Goal: Check status: Check status

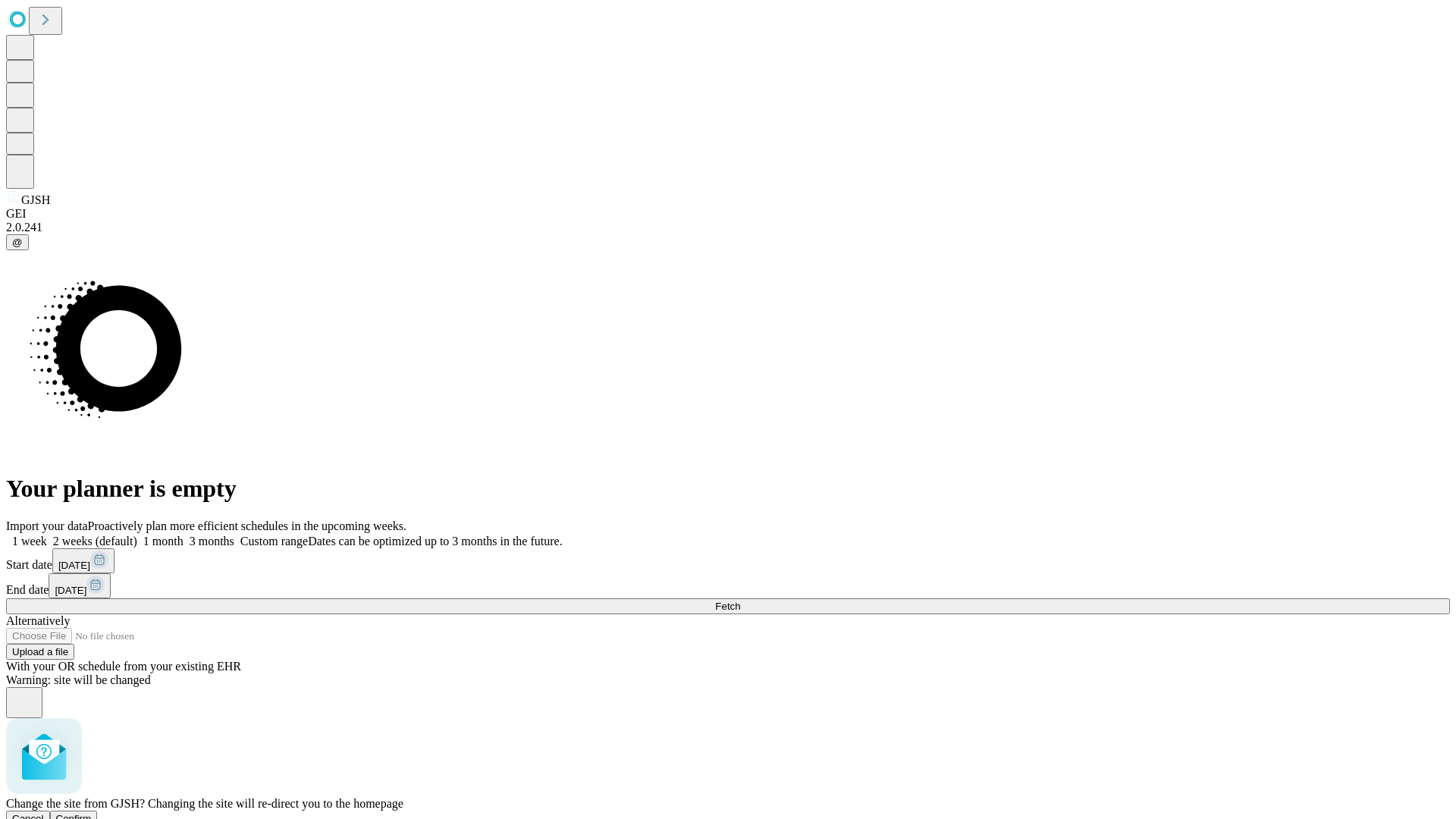
click at [91, 814] on span "Confirm" at bounding box center [73, 819] width 36 height 11
click at [47, 534] on label "1 week" at bounding box center [27, 541] width 41 height 13
click at [740, 601] on span "Fetch" at bounding box center [727, 607] width 25 height 11
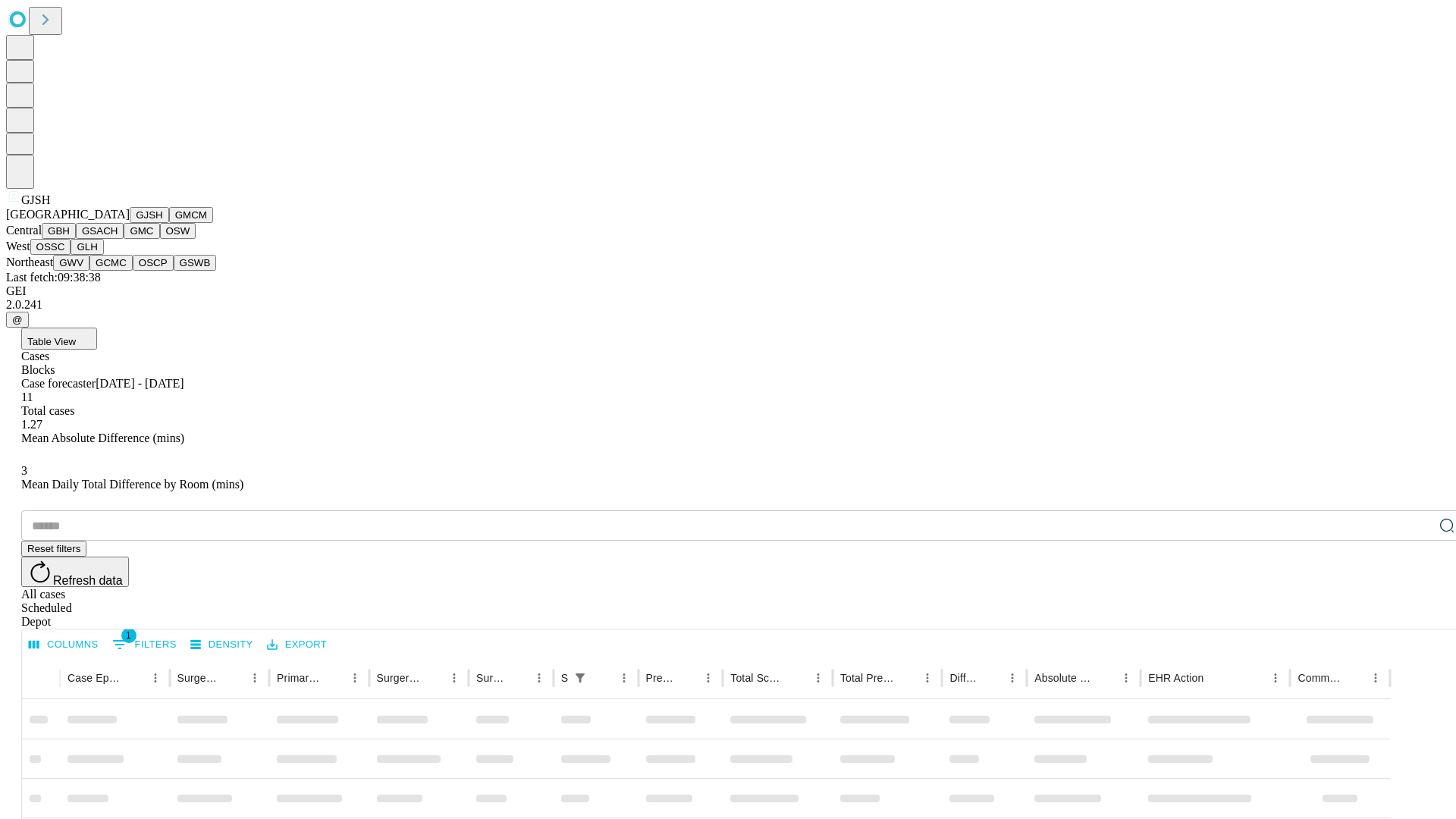
click at [169, 223] on button "GMCM" at bounding box center [191, 214] width 44 height 16
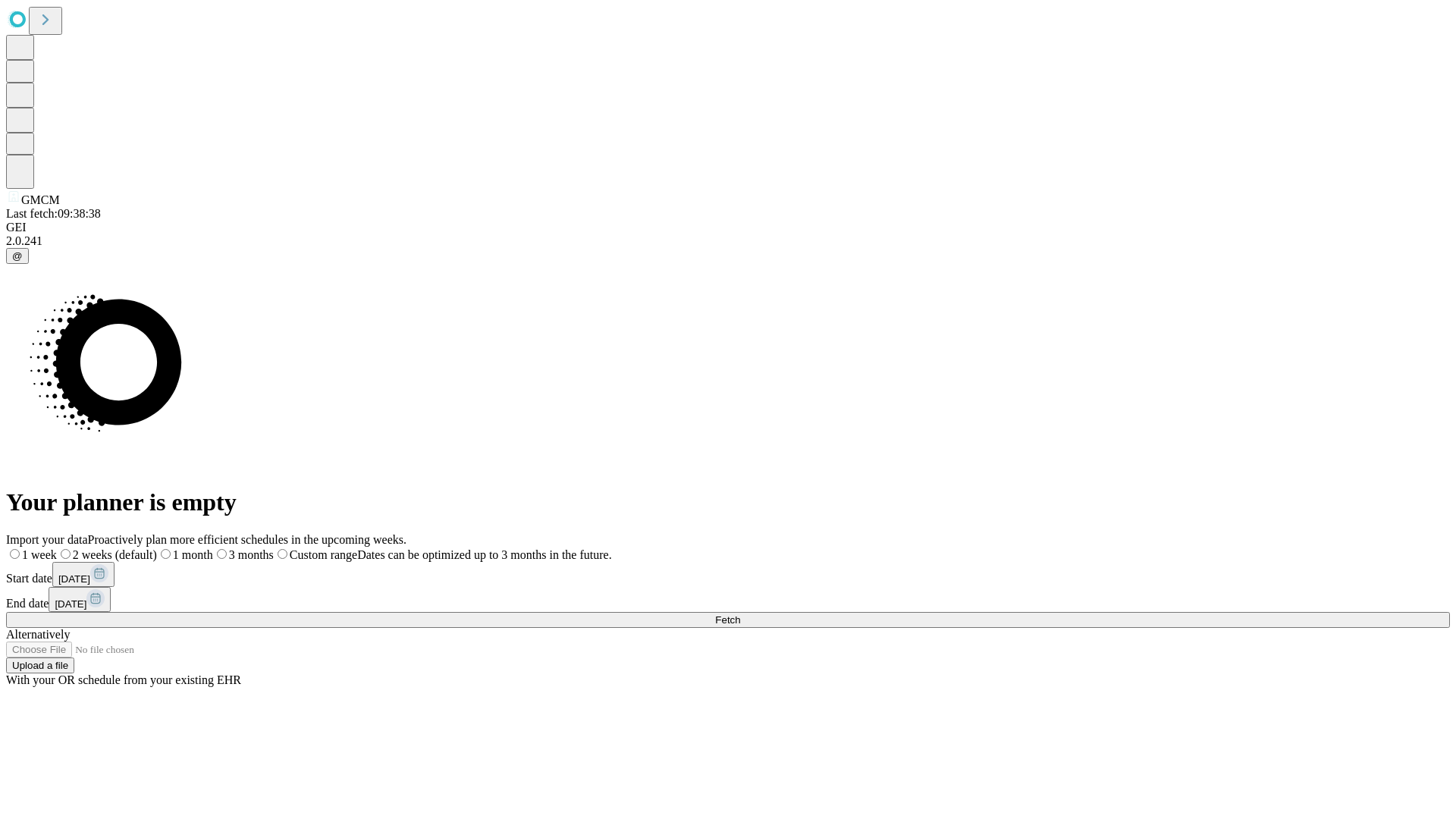
click at [740, 614] on span "Fetch" at bounding box center [727, 620] width 25 height 11
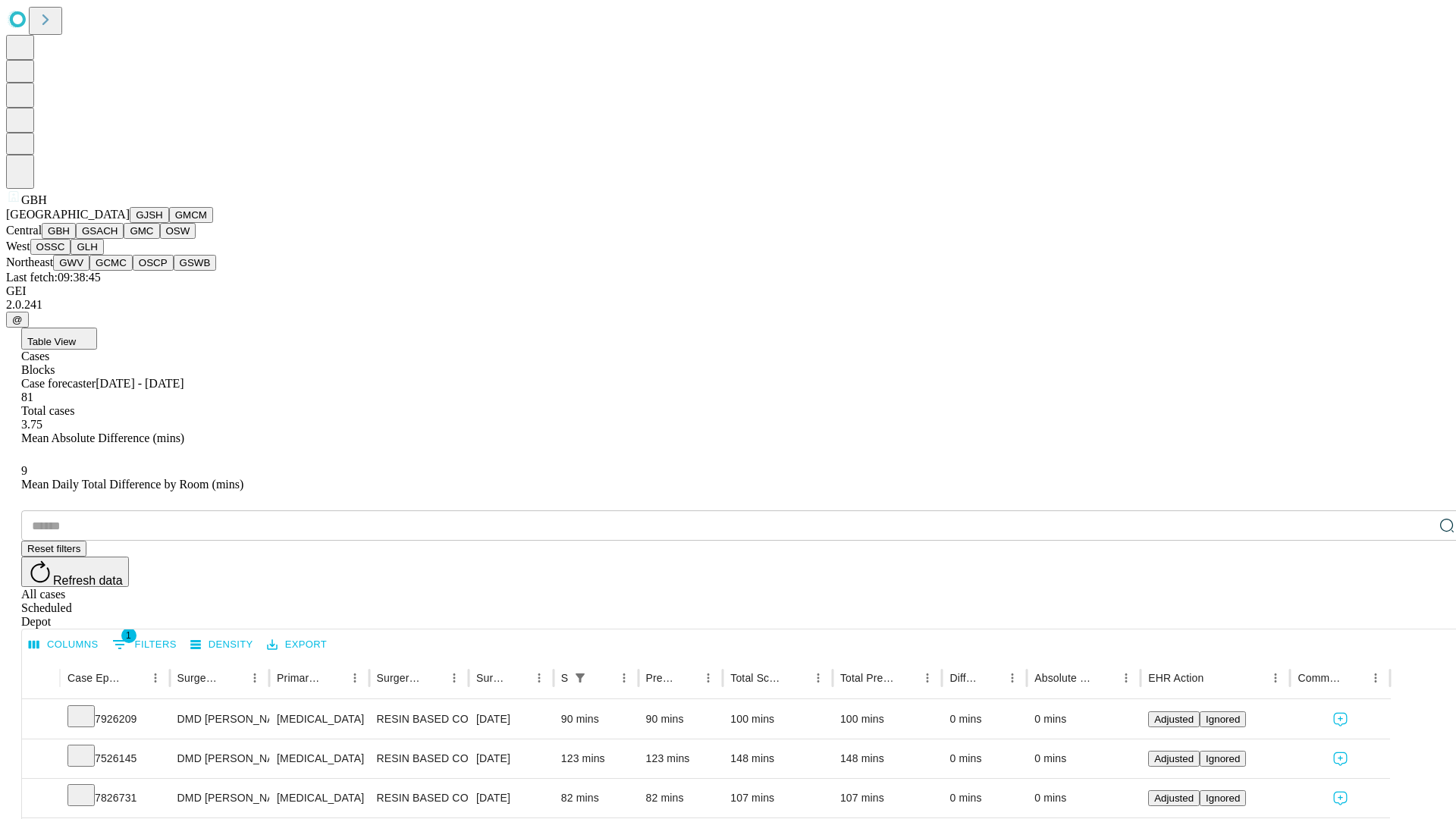
click at [117, 239] on button "GSACH" at bounding box center [100, 231] width 48 height 16
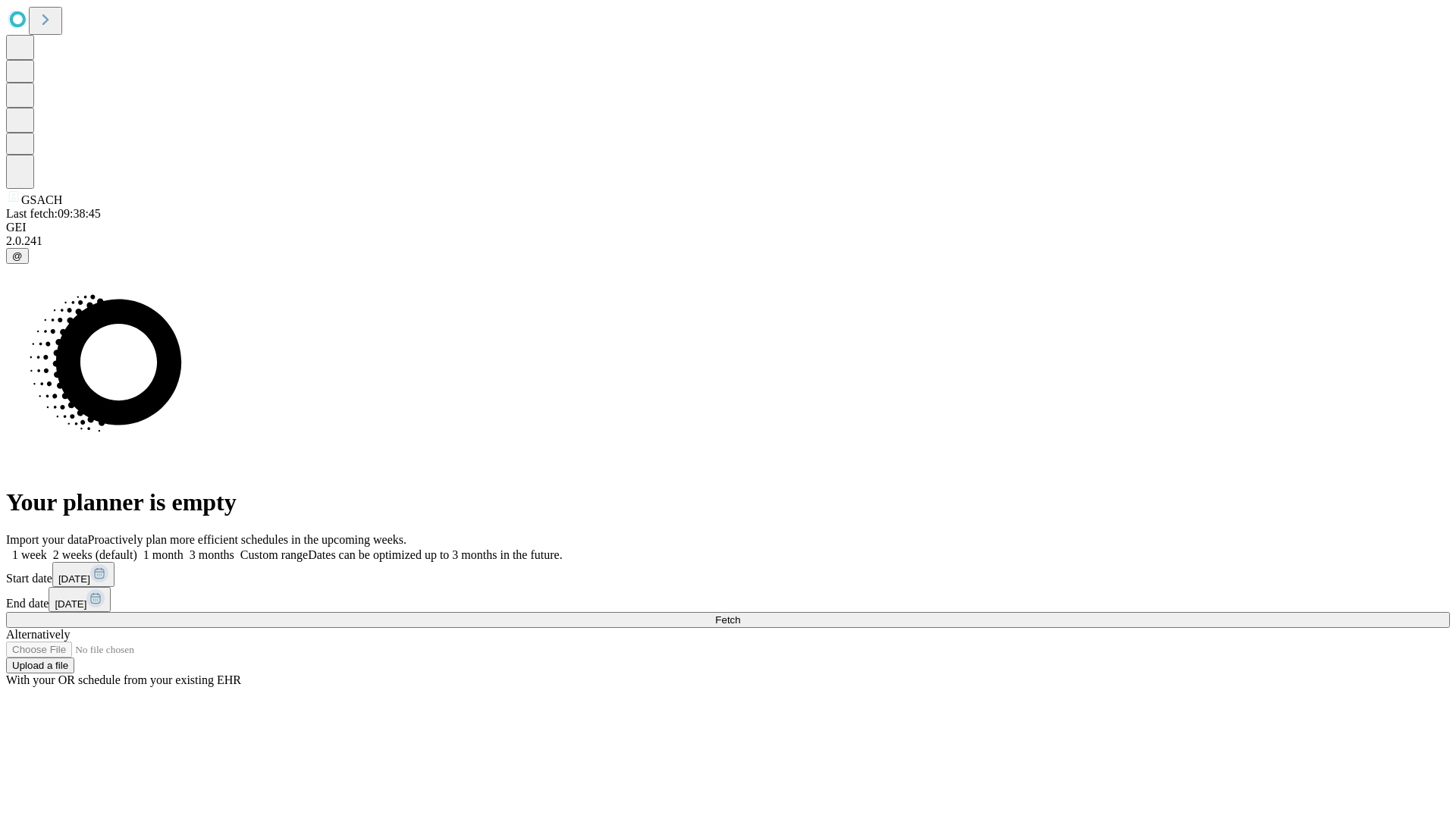
click at [740, 614] on span "Fetch" at bounding box center [727, 620] width 25 height 11
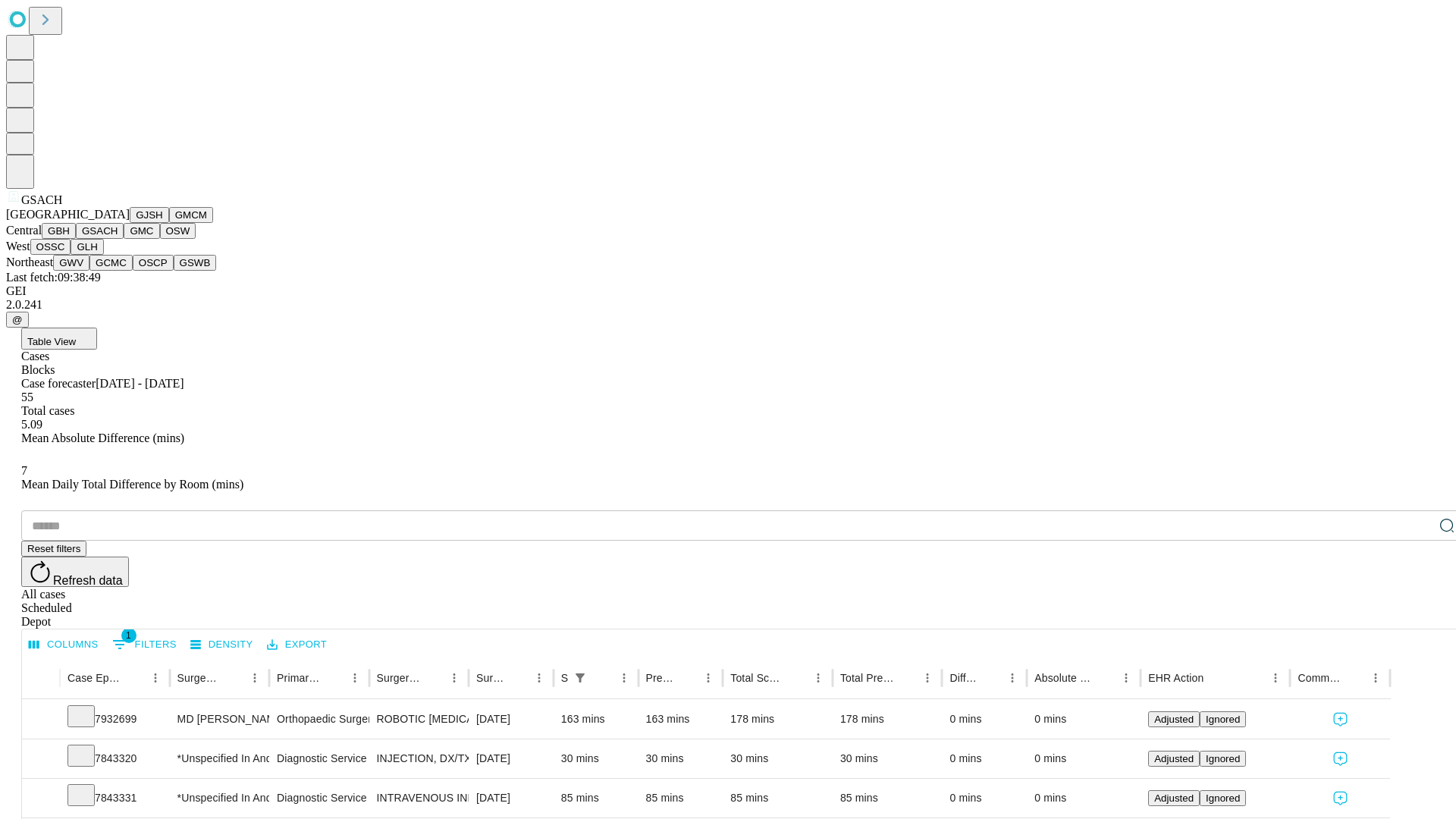
click at [123, 239] on button "GMC" at bounding box center [141, 231] width 36 height 16
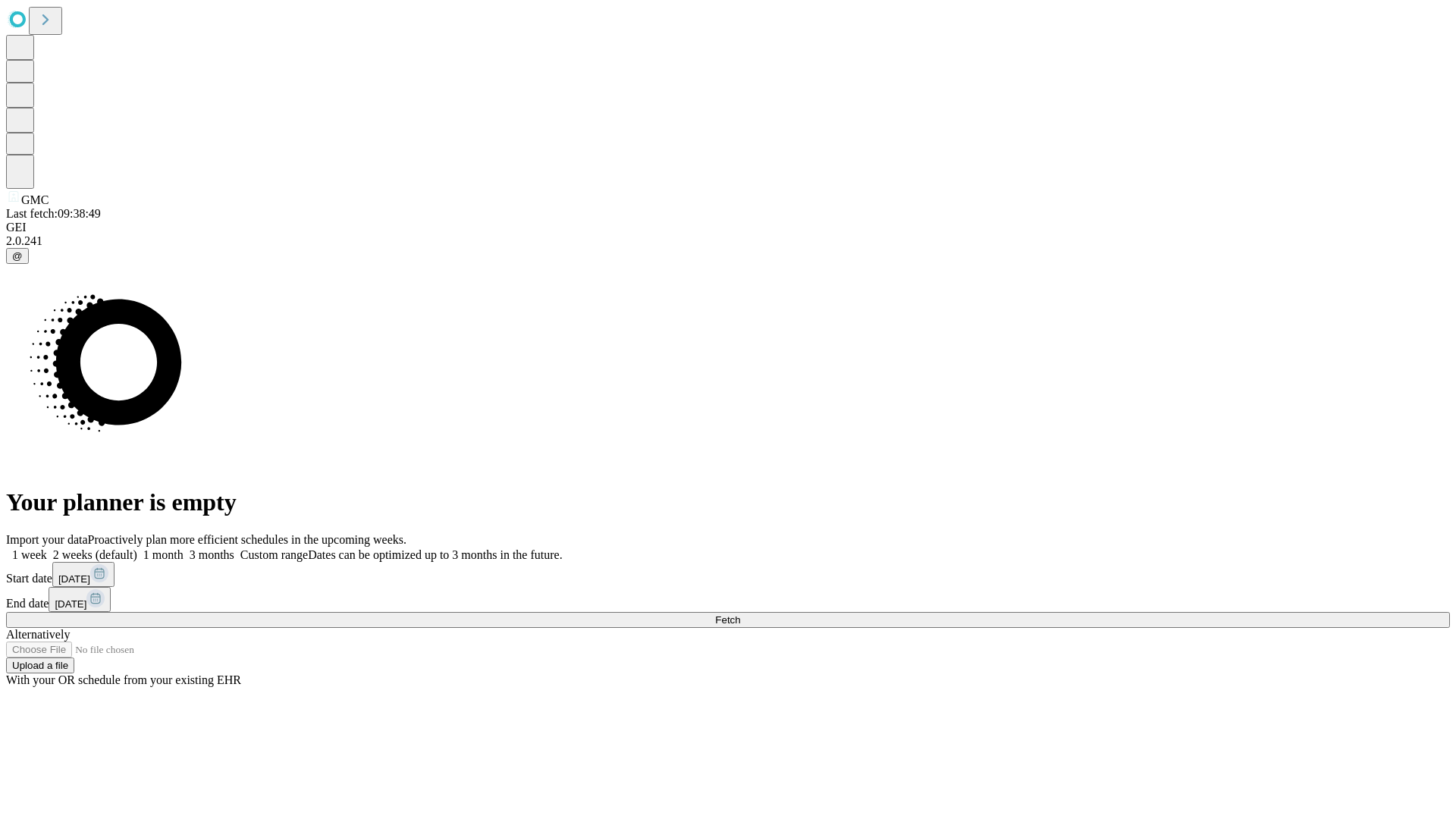
click at [47, 548] on label "1 week" at bounding box center [27, 555] width 41 height 13
click at [740, 614] on span "Fetch" at bounding box center [727, 620] width 25 height 11
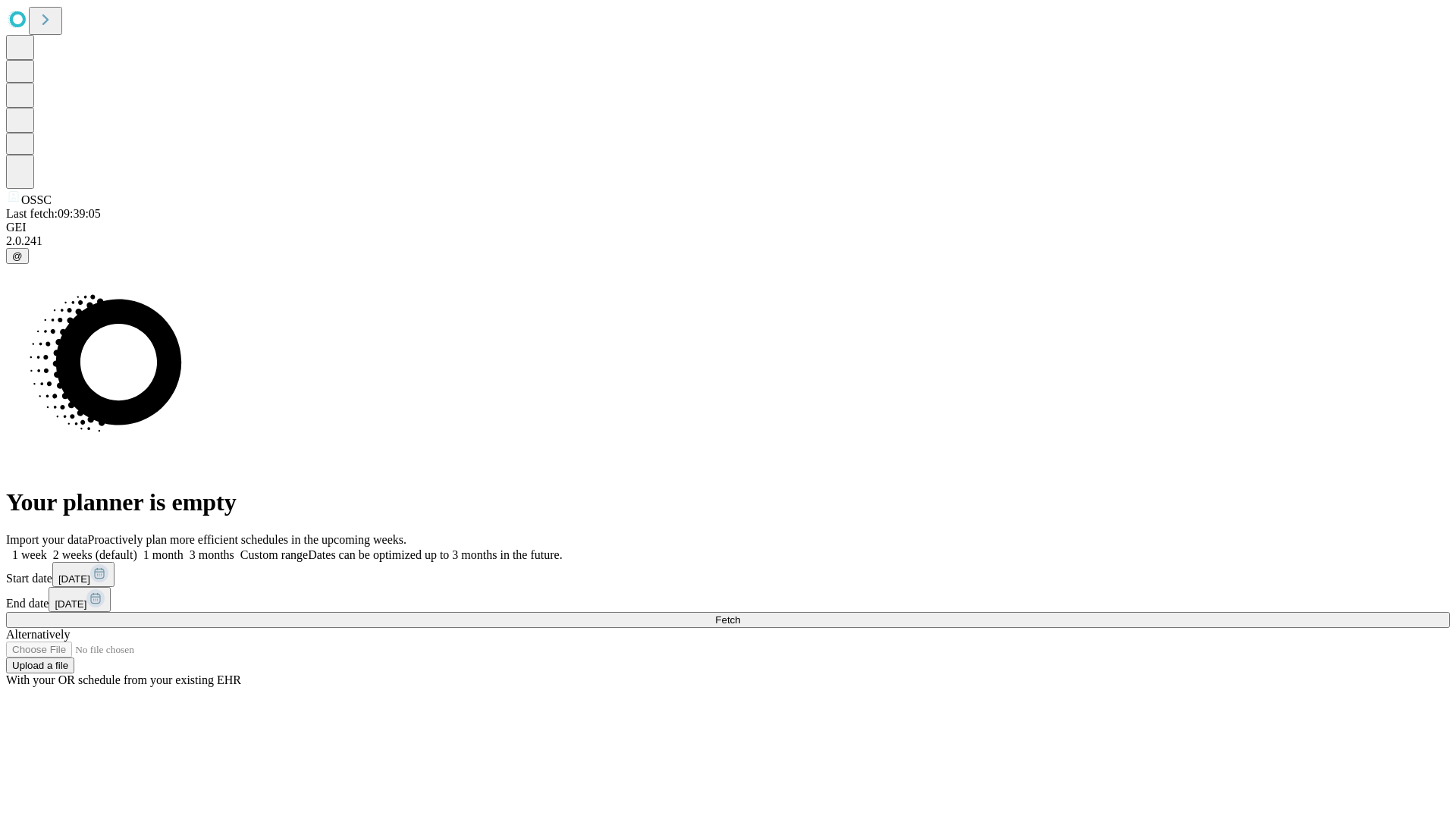
click at [740, 614] on span "Fetch" at bounding box center [727, 620] width 25 height 11
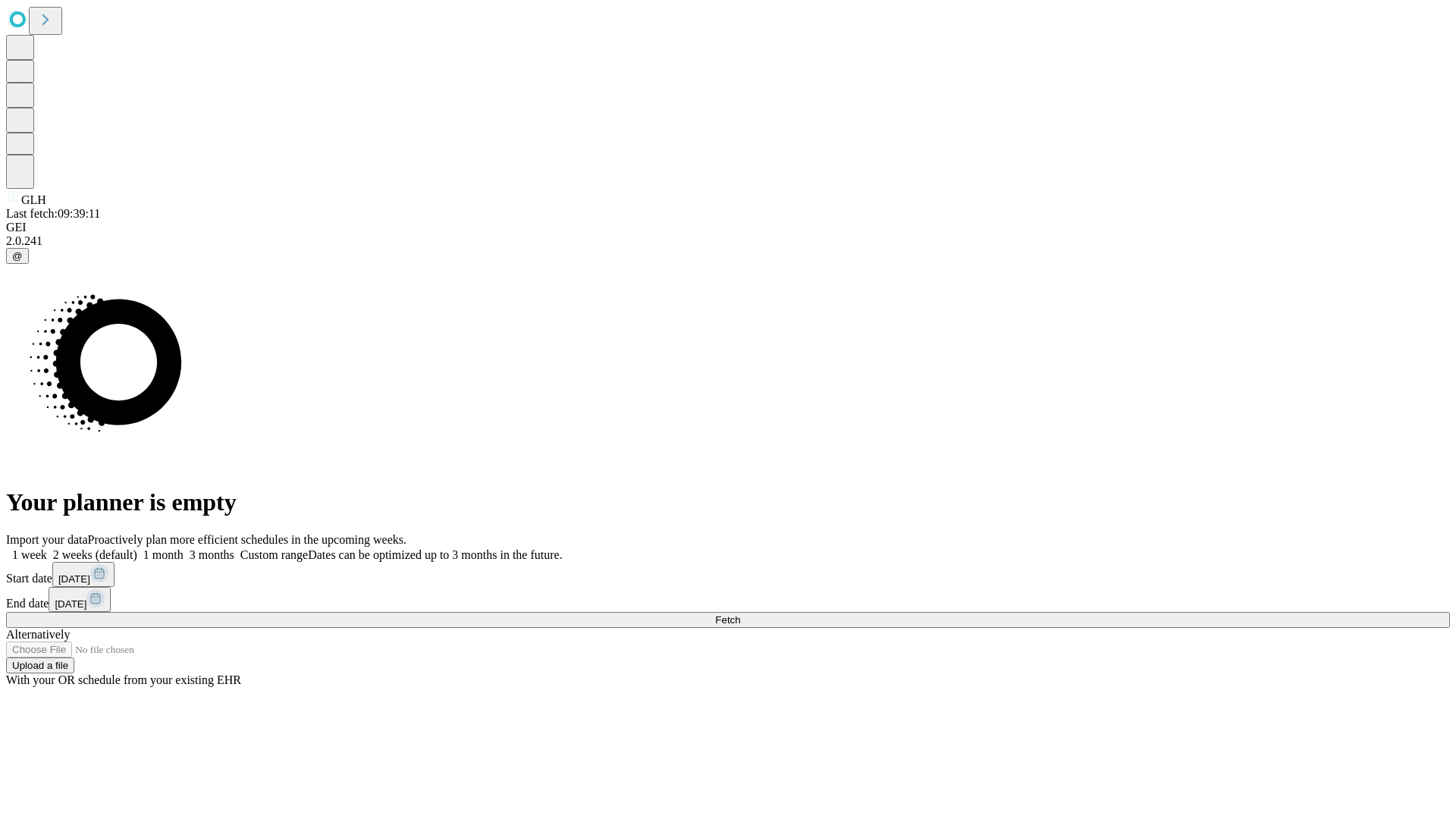
click at [47, 548] on label "1 week" at bounding box center [27, 555] width 41 height 13
click at [740, 614] on span "Fetch" at bounding box center [727, 620] width 25 height 11
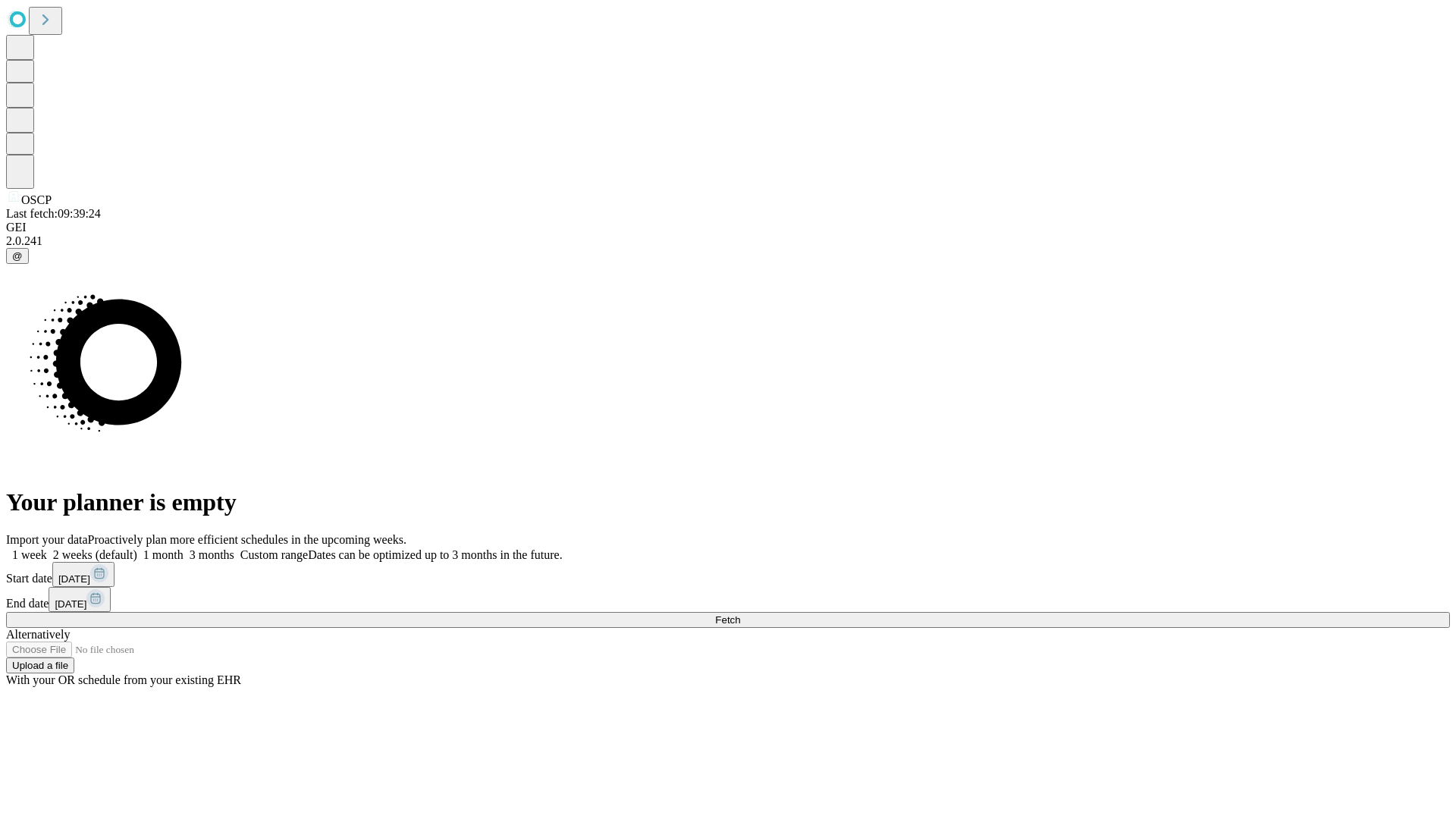
click at [47, 548] on label "1 week" at bounding box center [27, 555] width 41 height 13
click at [740, 614] on span "Fetch" at bounding box center [727, 620] width 25 height 11
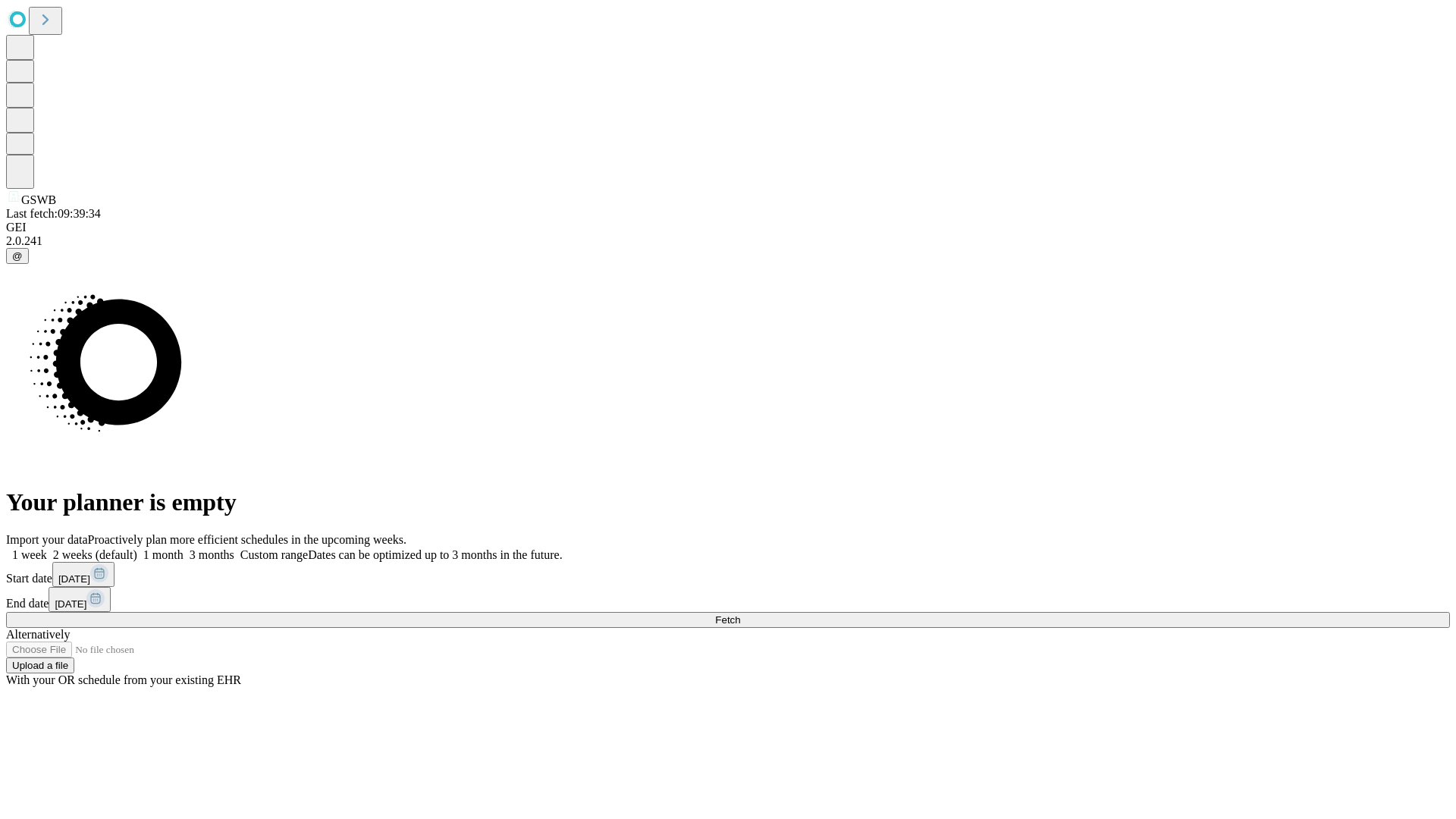
click at [47, 548] on label "1 week" at bounding box center [27, 555] width 41 height 13
click at [740, 614] on span "Fetch" at bounding box center [727, 620] width 25 height 11
